Goal: Task Accomplishment & Management: Complete application form

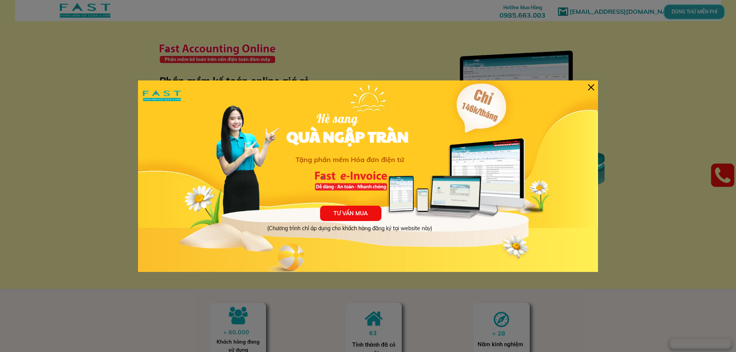
click at [590, 86] on div at bounding box center [591, 87] width 6 height 6
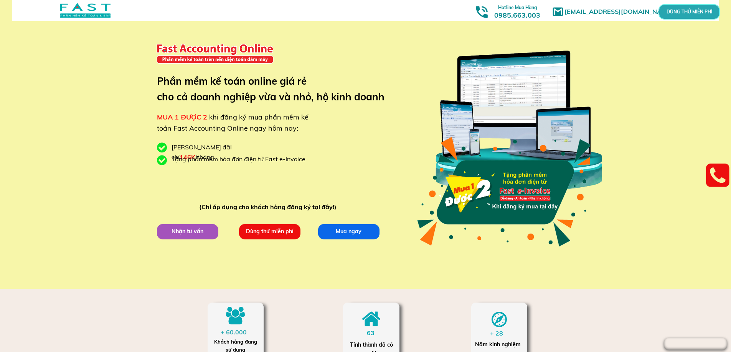
click at [523, 90] on div at bounding box center [518, 120] width 180 height 179
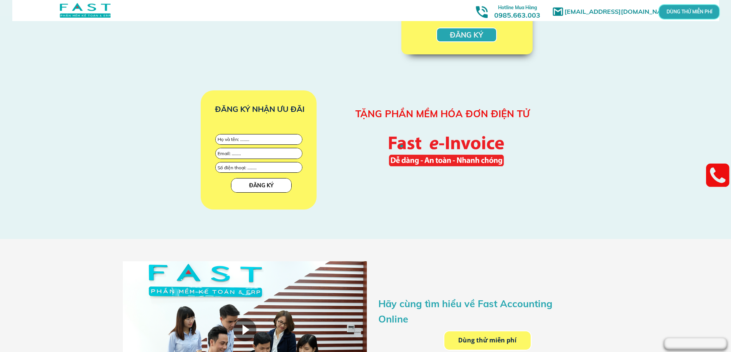
scroll to position [1150, 0]
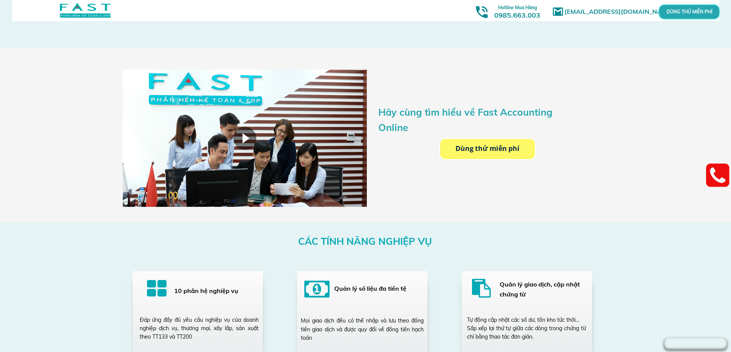
click at [488, 148] on p "Dùng thử miễn phí" at bounding box center [487, 149] width 95 height 20
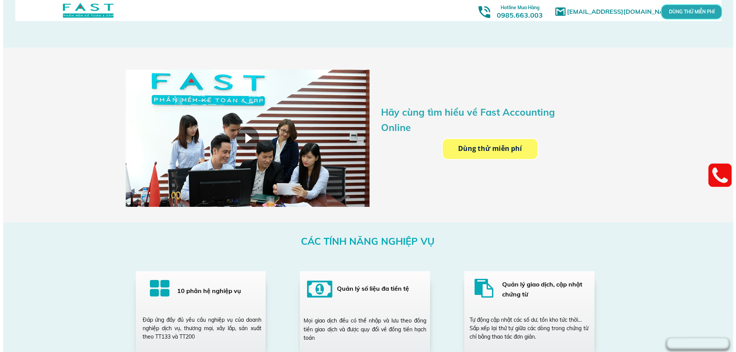
scroll to position [0, 0]
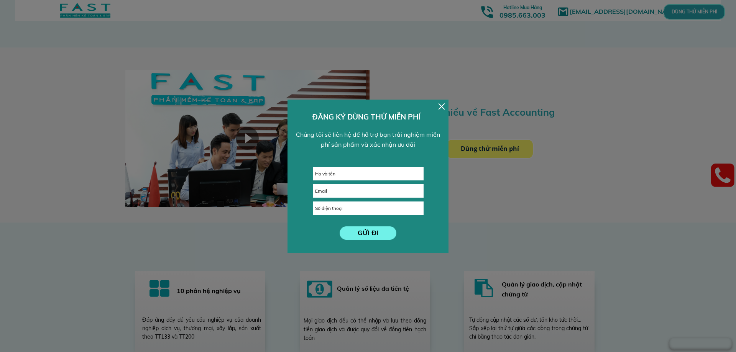
click at [324, 175] on input "text" at bounding box center [368, 174] width 110 height 13
type input "[PERSON_NAME]"
type input "ư"
drag, startPoint x: 362, startPoint y: 191, endPoint x: 246, endPoint y: 198, distance: 116.8
click at [246, 198] on body "[EMAIL_ADDRESS][DOMAIN_NAME] MUA 1 ĐƯỢC 2 khi đăng ký mua [PERSON_NAME] mềm [PE…" at bounding box center [368, 351] width 736 height 3003
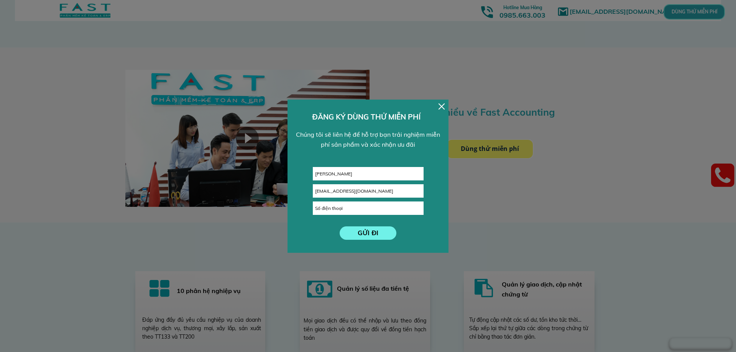
type input "[EMAIL_ADDRESS][DOMAIN_NAME]"
type input "093643"
drag, startPoint x: 326, startPoint y: 190, endPoint x: 290, endPoint y: 199, distance: 36.7
click at [266, 196] on body "[EMAIL_ADDRESS][DOMAIN_NAME] MUA 1 ĐƯỢC 2 khi đăng ký mua [PERSON_NAME] mềm [PE…" at bounding box center [368, 351] width 736 height 3003
paste input "hoahocytednc"
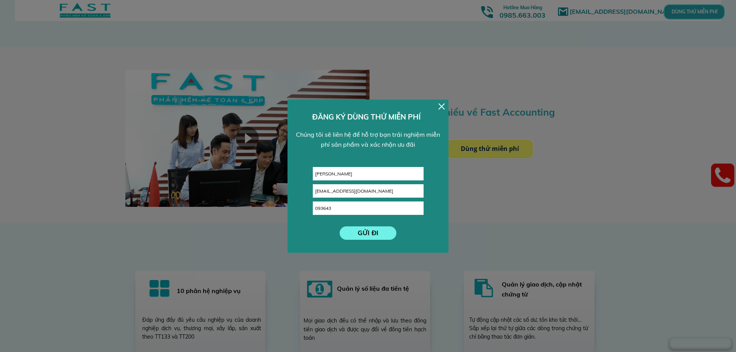
type input "[EMAIL_ADDRESS][DOMAIN_NAME]"
drag, startPoint x: 339, startPoint y: 209, endPoint x: 319, endPoint y: 212, distance: 20.6
click at [328, 210] on input "093643" at bounding box center [368, 208] width 110 height 13
click at [339, 209] on input "093643" at bounding box center [368, 208] width 110 height 13
drag, startPoint x: 339, startPoint y: 209, endPoint x: 281, endPoint y: 210, distance: 57.5
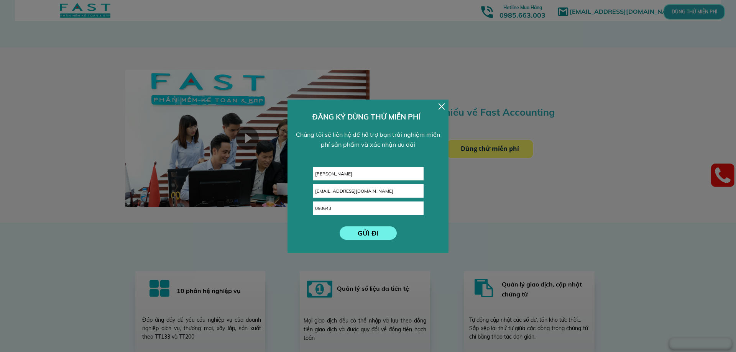
click at [281, 210] on body "[EMAIL_ADDRESS][DOMAIN_NAME] MUA 1 ĐƯỢC 2 khi đăng ký mua [PERSON_NAME] mềm [PE…" at bounding box center [368, 351] width 736 height 3003
paste input "413559"
type input "0941355943"
click at [369, 230] on p "GỬI ĐI" at bounding box center [368, 233] width 57 height 13
